Goal: Information Seeking & Learning: Learn about a topic

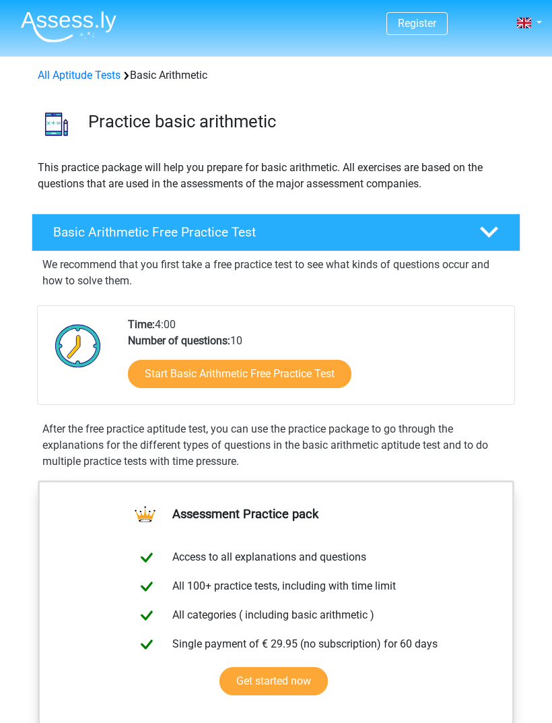
click at [319, 377] on link "Start Basic Arithmetic Free Practice Test" at bounding box center [240, 374] width 224 height 28
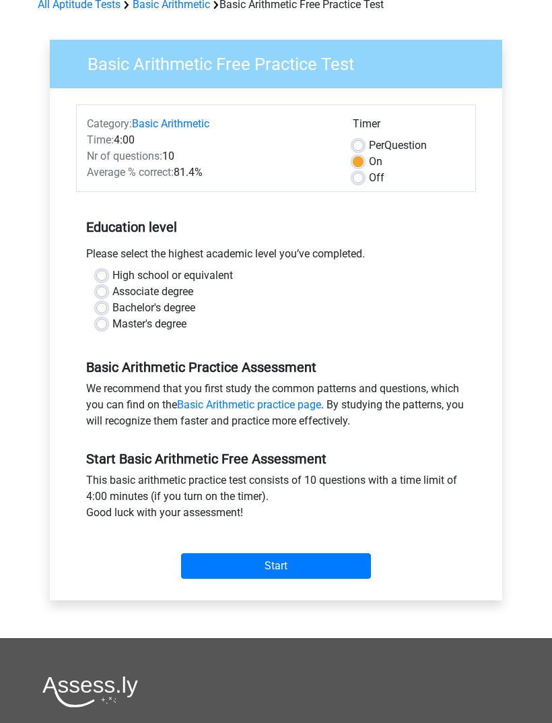
scroll to position [71, 0]
click at [112, 273] on label "High school or equivalent" at bounding box center [172, 275] width 121 height 16
click at [103, 273] on input "High school or equivalent" at bounding box center [101, 273] width 11 height 13
radio input "true"
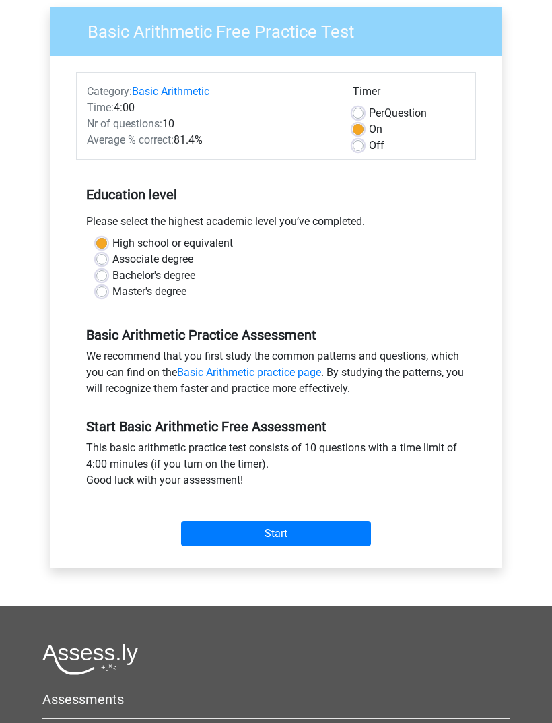
scroll to position [104, 0]
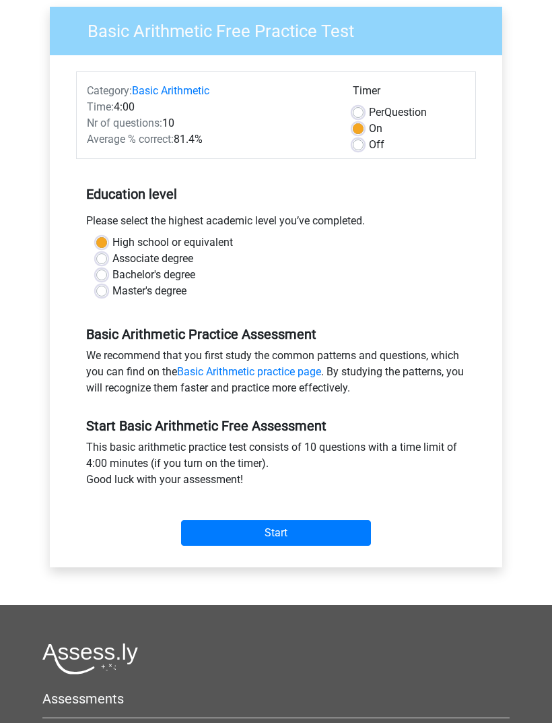
click at [335, 554] on div "Category: Basic Arithmetic Time: 4:00 Nr of questions: 10 Average % correct: 81…" at bounding box center [276, 311] width 432 height 512
click at [344, 533] on input "Start" at bounding box center [276, 533] width 190 height 26
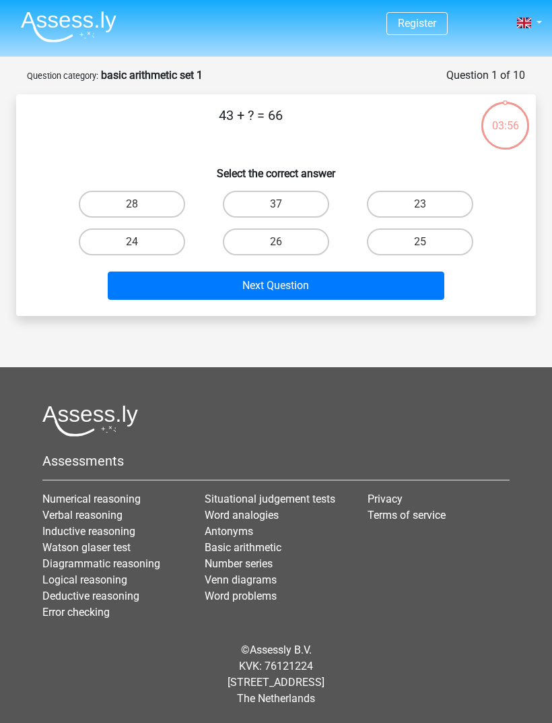
click at [410, 208] on label "23" at bounding box center [420, 204] width 106 height 27
click at [420, 208] on input "23" at bounding box center [424, 208] width 9 height 9
radio input "true"
click at [311, 295] on button "Next Question" at bounding box center [276, 285] width 337 height 28
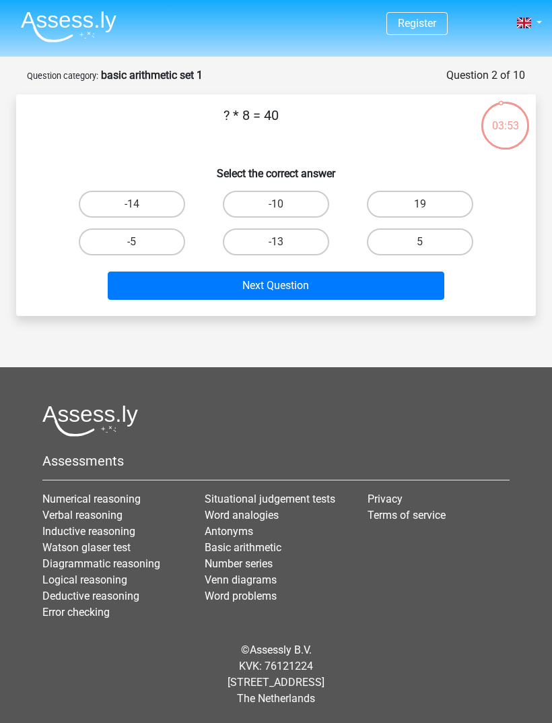
click at [434, 228] on label "5" at bounding box center [420, 241] width 106 height 27
click at [429, 242] on input "5" at bounding box center [424, 246] width 9 height 9
radio input "true"
click at [388, 271] on button "Next Question" at bounding box center [276, 285] width 337 height 28
click at [302, 191] on label "14" at bounding box center [276, 204] width 106 height 27
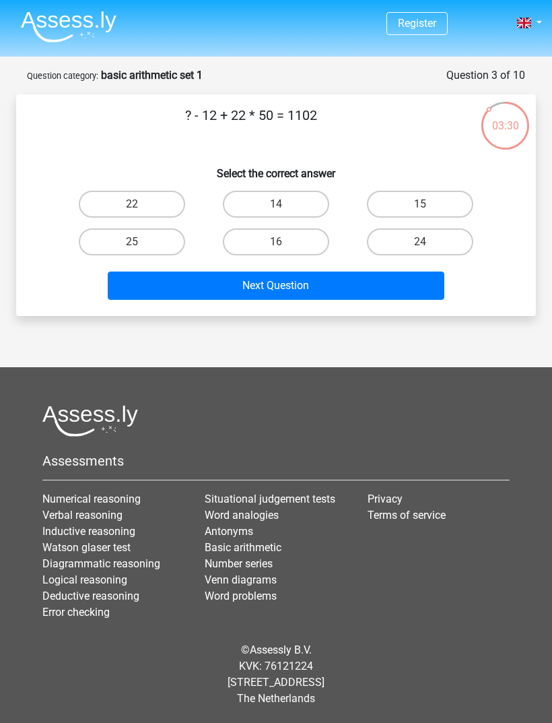
click at [285, 204] on input "14" at bounding box center [280, 208] width 9 height 9
radio input "true"
click at [340, 271] on button "Next Question" at bounding box center [276, 285] width 337 height 28
